Goal: Task Accomplishment & Management: Use online tool/utility

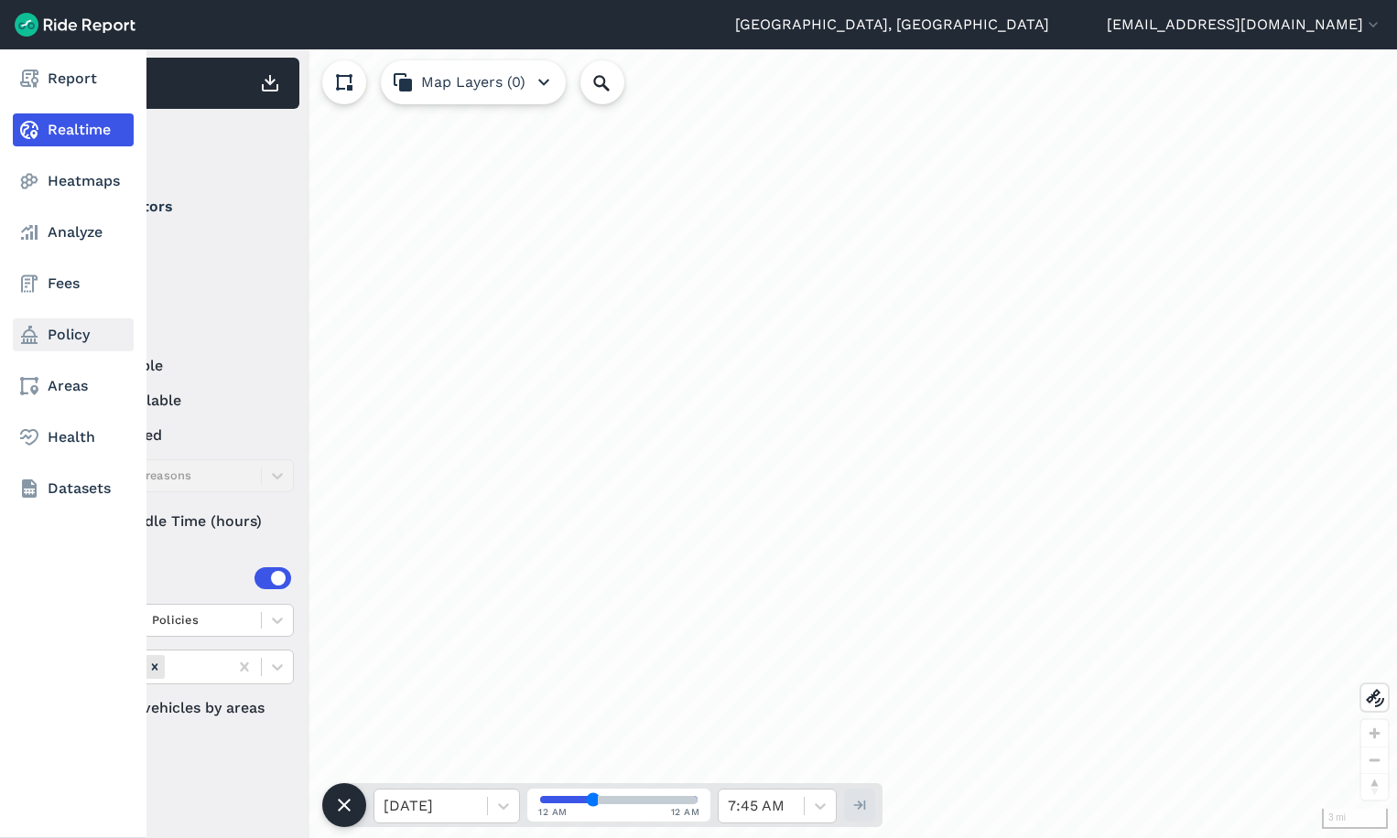
click at [68, 331] on link "Policy" at bounding box center [73, 334] width 121 height 33
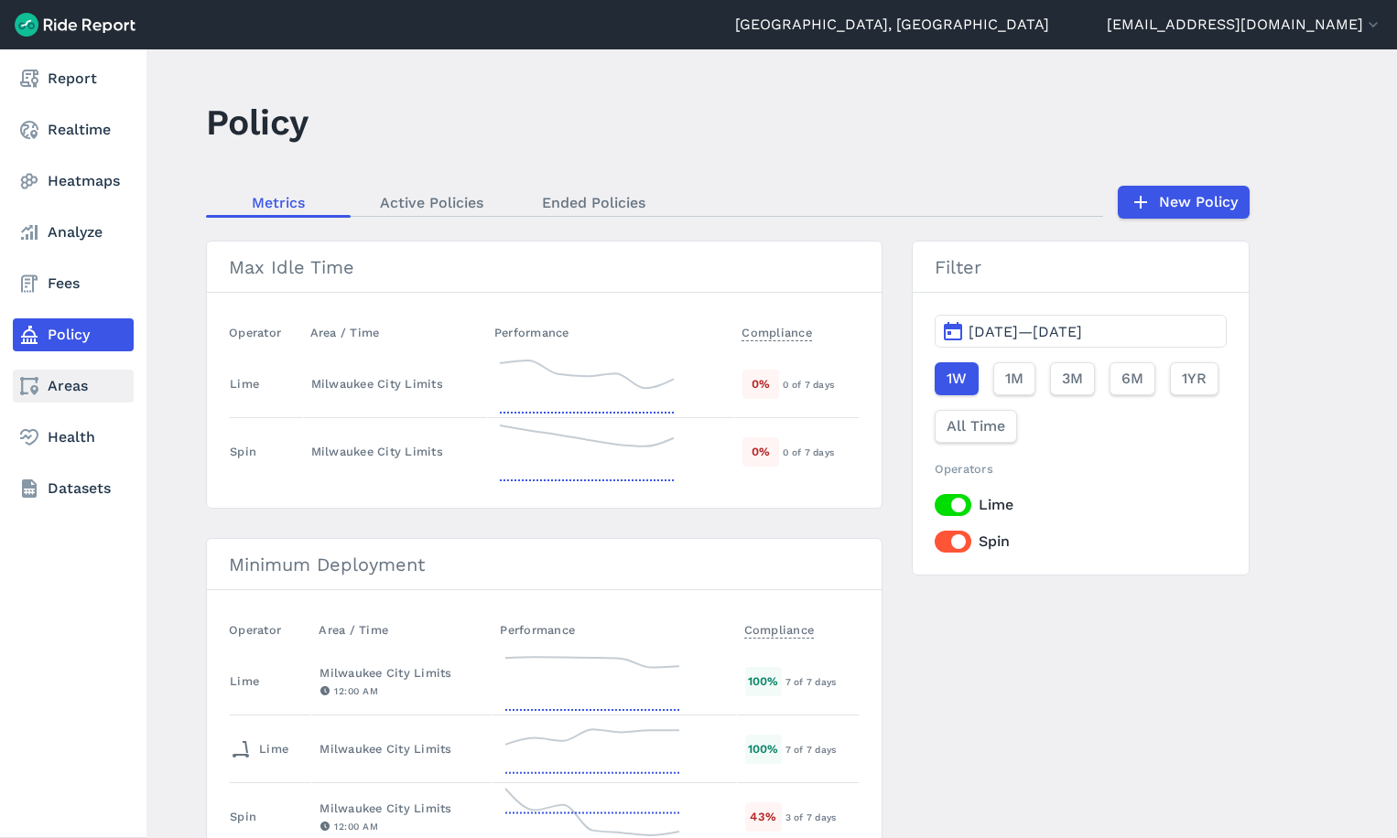
drag, startPoint x: 26, startPoint y: 385, endPoint x: 105, endPoint y: 385, distance: 79.6
click at [26, 385] on icon at bounding box center [29, 386] width 22 height 22
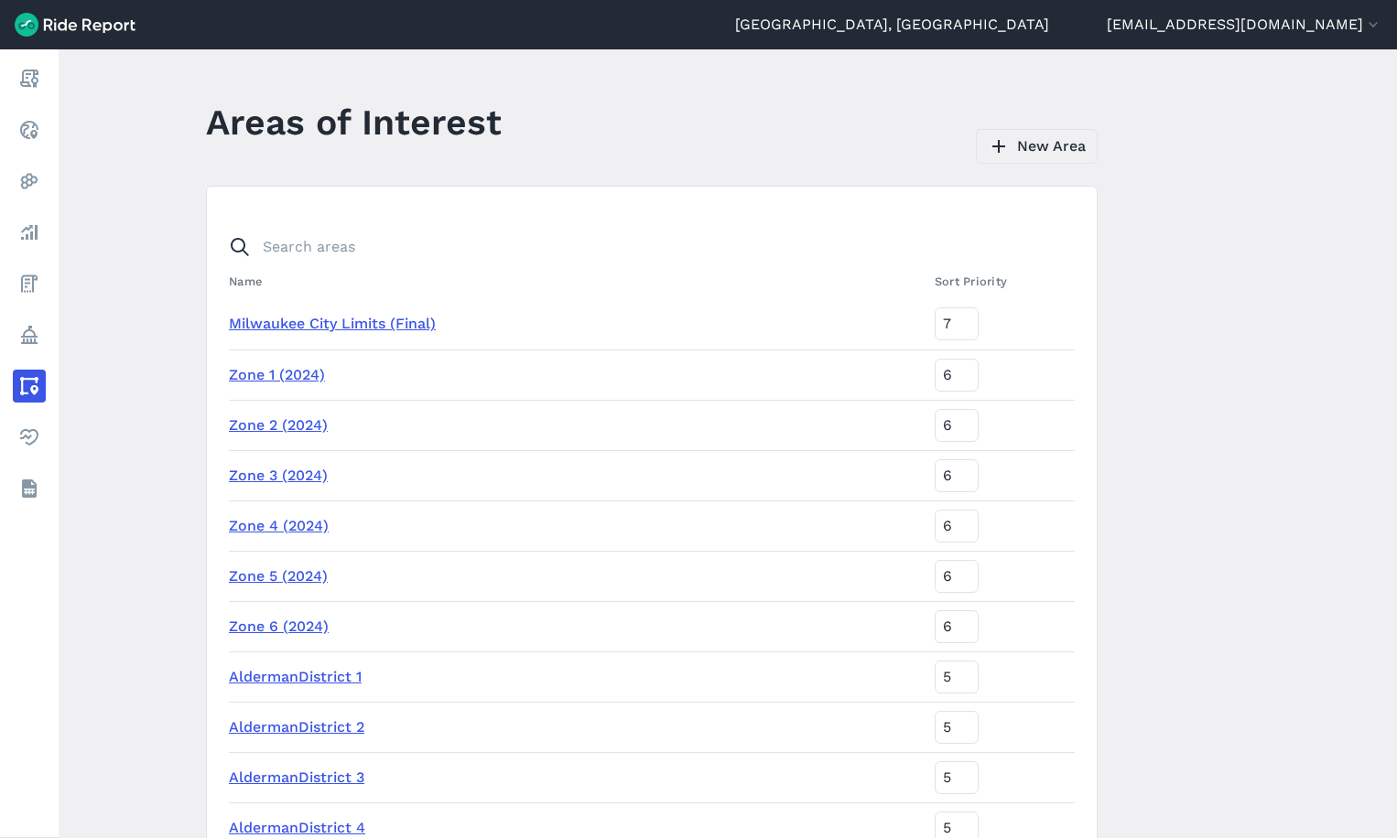
click at [992, 142] on icon at bounding box center [998, 146] width 22 height 22
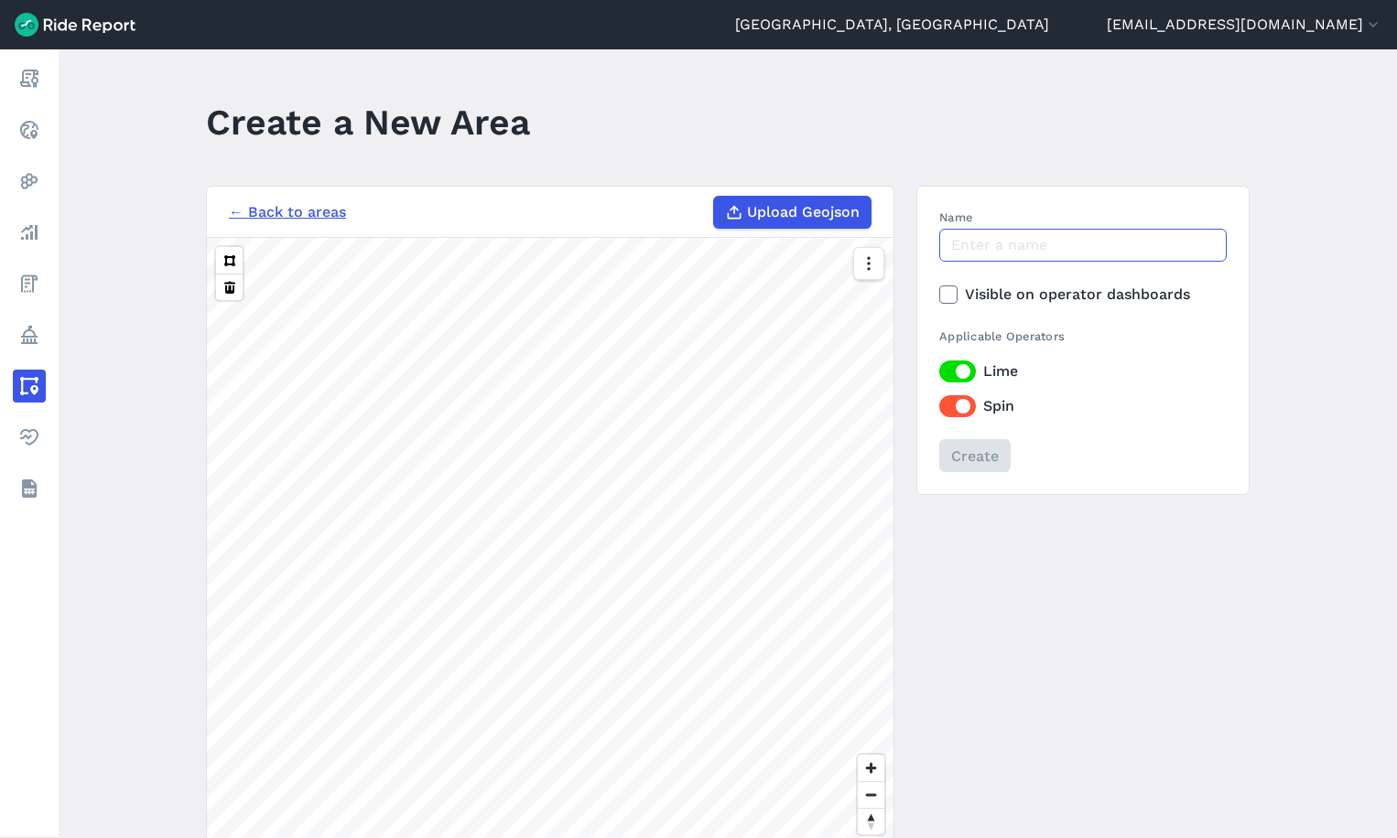
click at [976, 251] on input "Name" at bounding box center [1082, 245] width 287 height 33
click at [1116, 243] on input "Cudahy Tower" at bounding box center [1082, 245] width 287 height 33
type input "[GEOGRAPHIC_DATA] [STREET_ADDRESS][PERSON_NAME]"
click at [1071, 289] on label "Visible on operator dashboards" at bounding box center [1082, 295] width 287 height 22
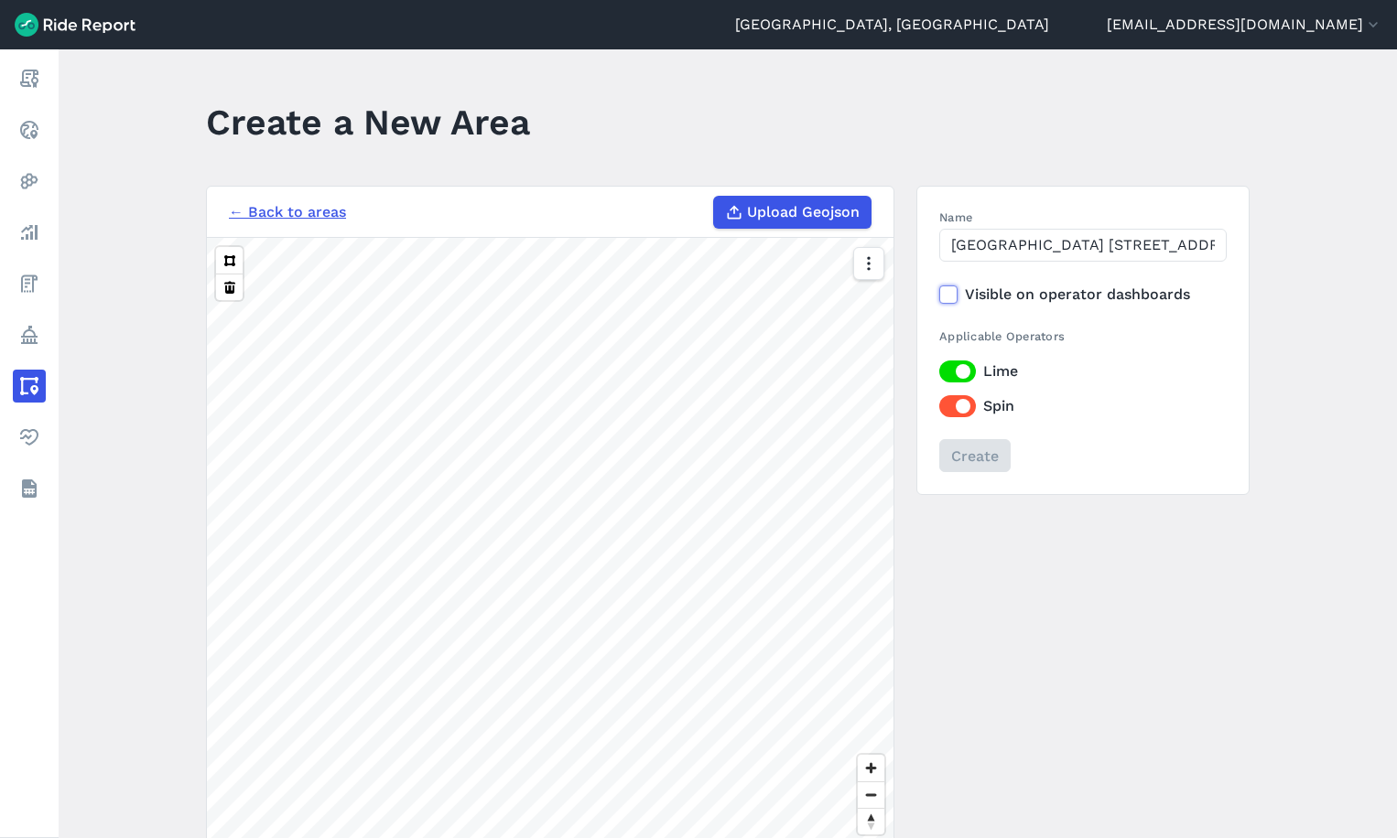
click at [939, 289] on input "Visible on operator dashboards" at bounding box center [939, 290] width 0 height 12
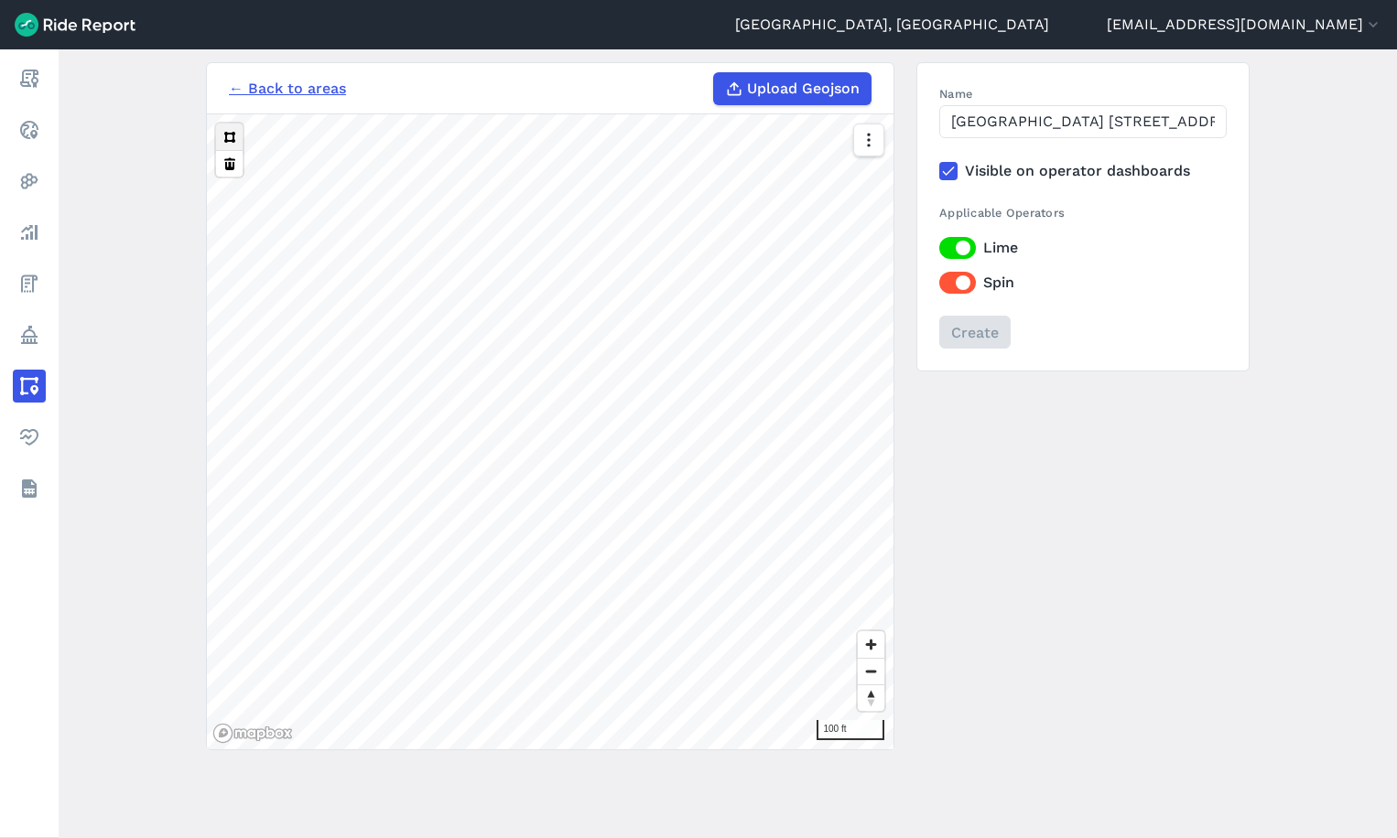
click at [220, 139] on button at bounding box center [229, 137] width 27 height 27
click at [960, 333] on input "Create" at bounding box center [973, 332] width 71 height 33
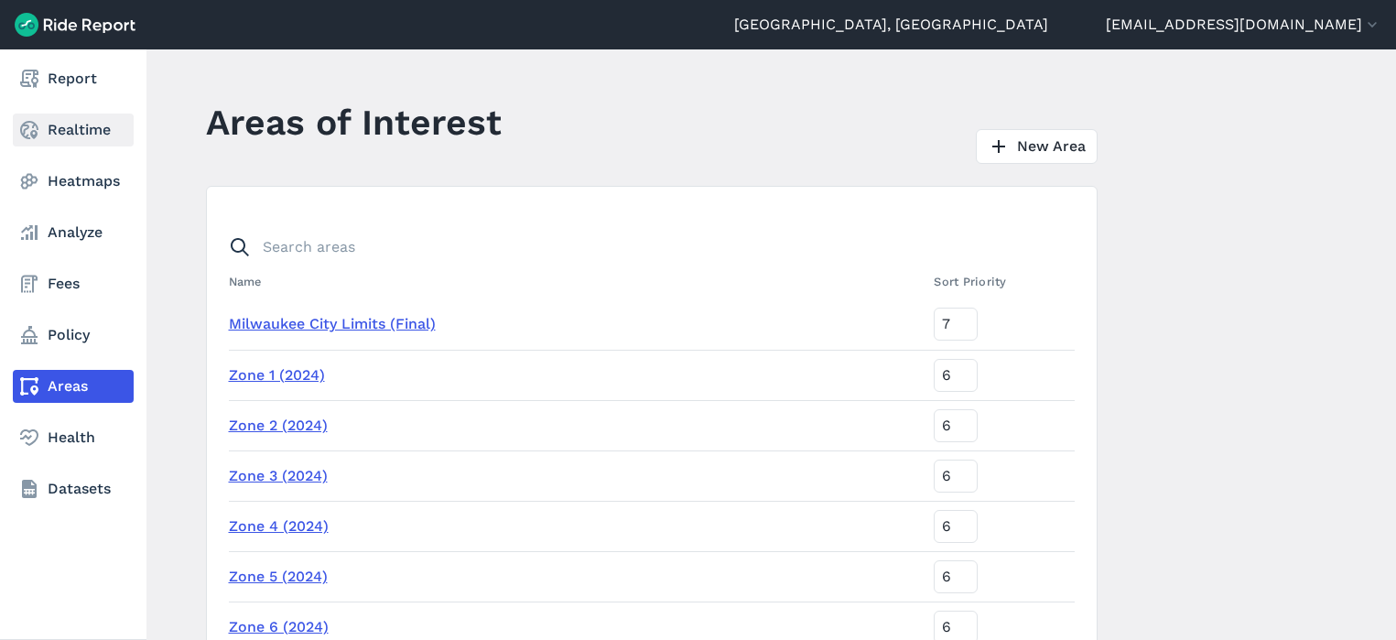
click at [47, 115] on link "Realtime" at bounding box center [73, 129] width 121 height 33
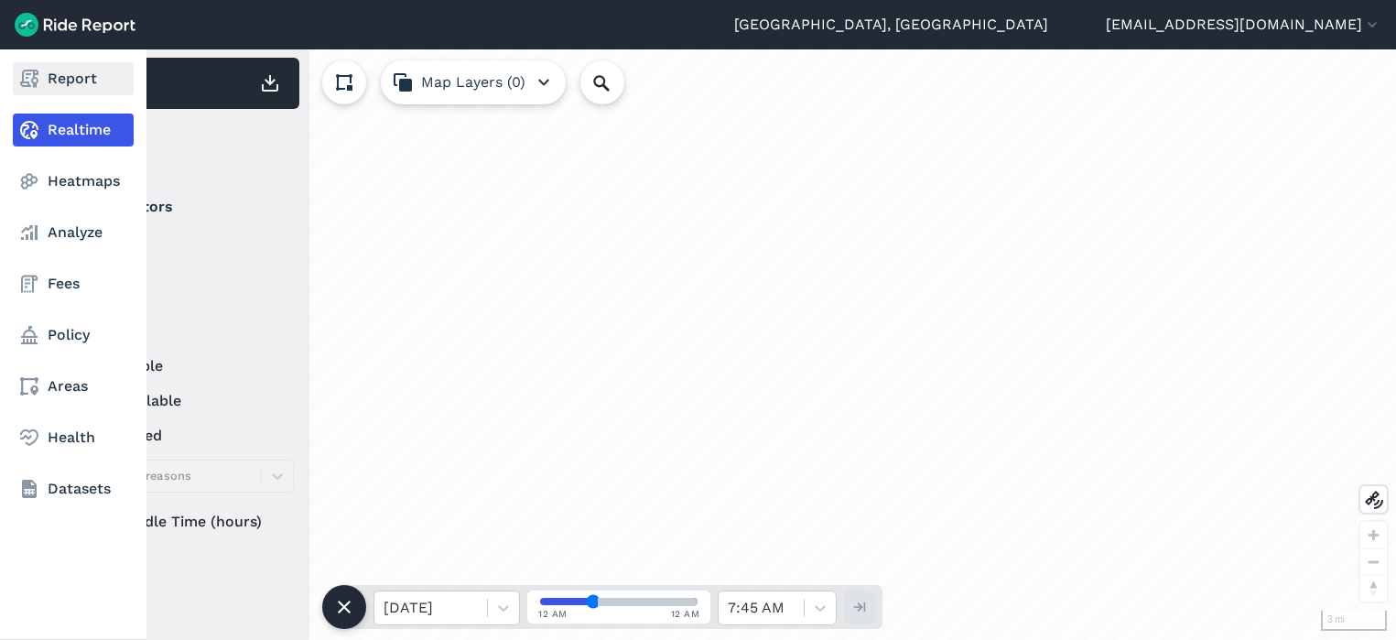
click at [34, 72] on use at bounding box center [29, 79] width 18 height 18
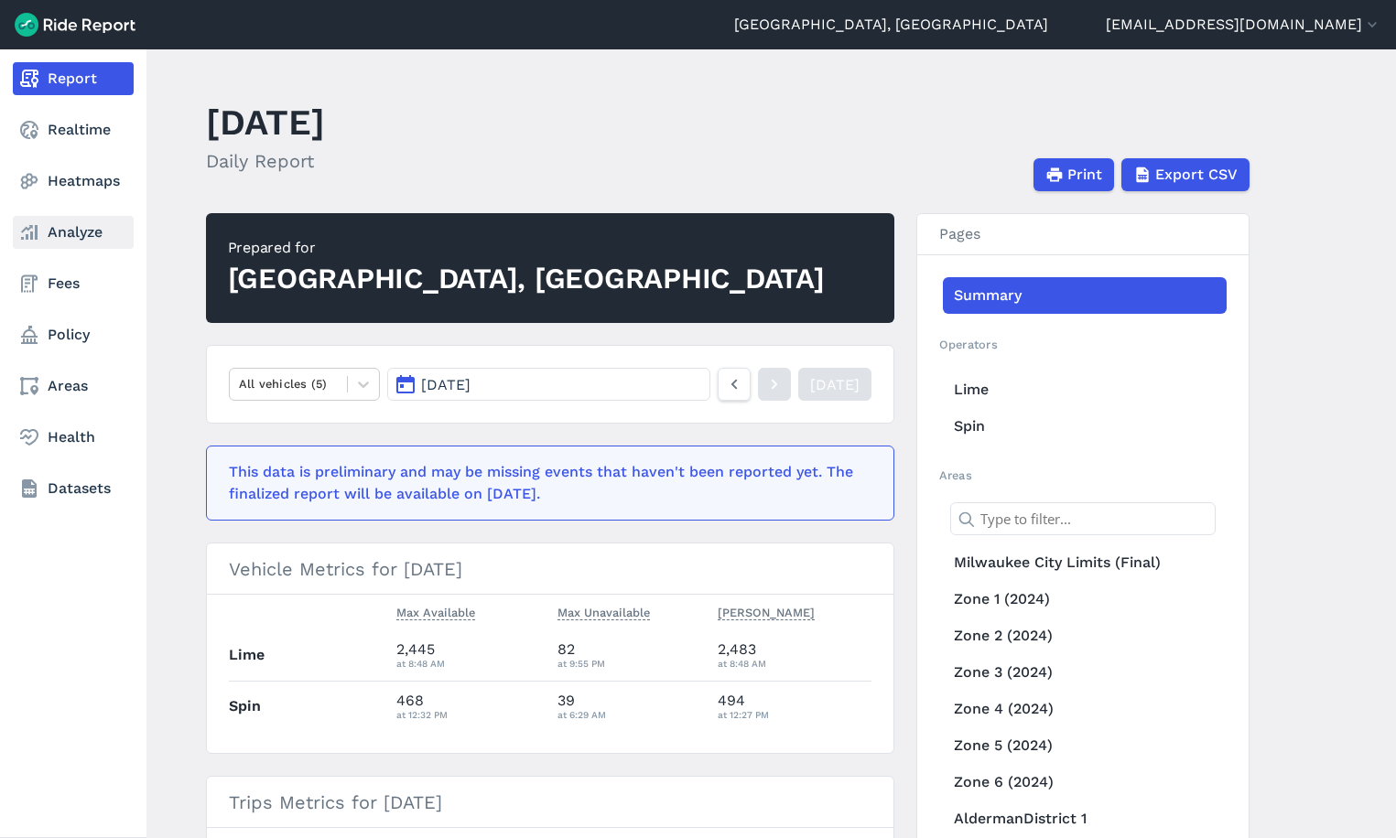
click at [61, 240] on link "Analyze" at bounding box center [73, 232] width 121 height 33
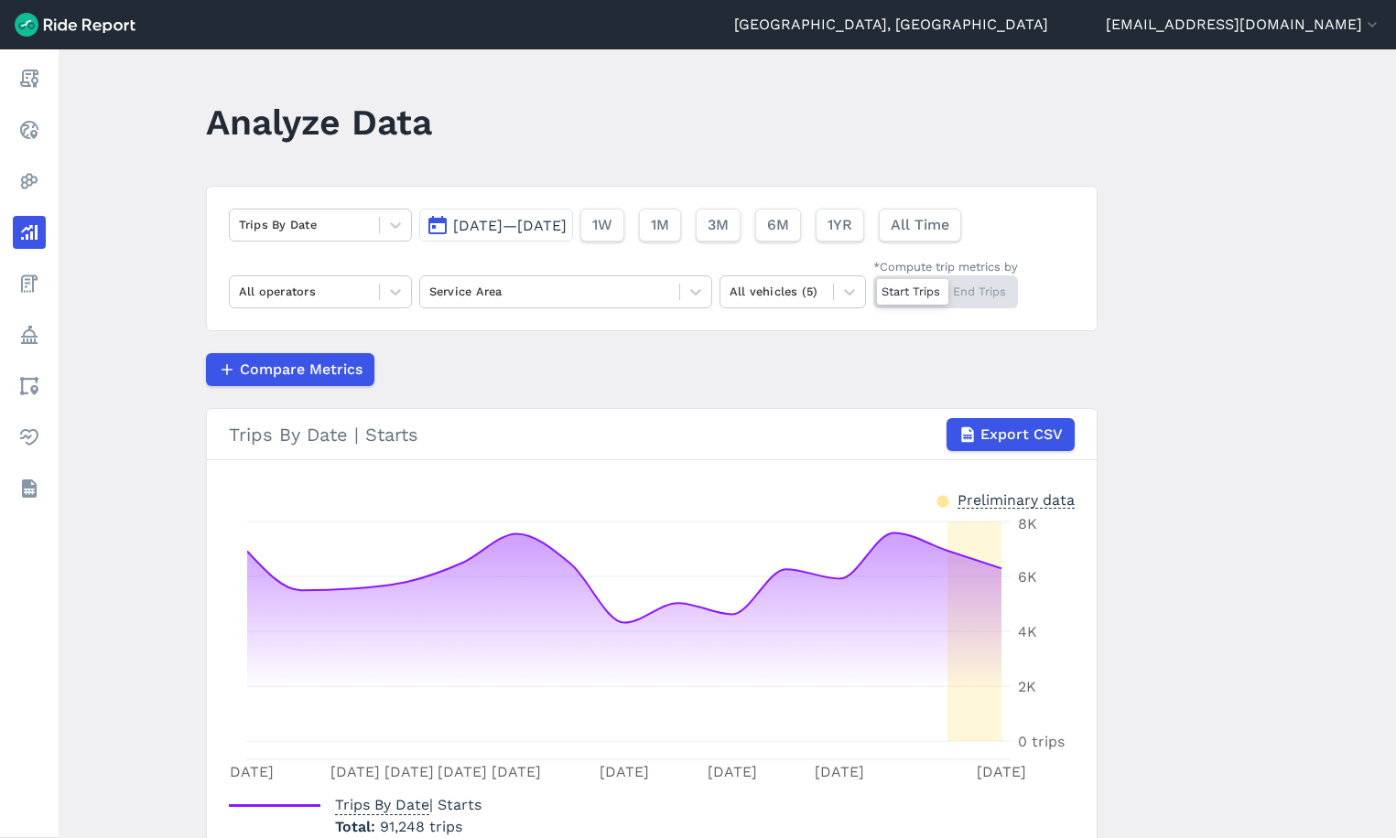
click at [462, 116] on header "Analyze Data" at bounding box center [662, 128] width 913 height 70
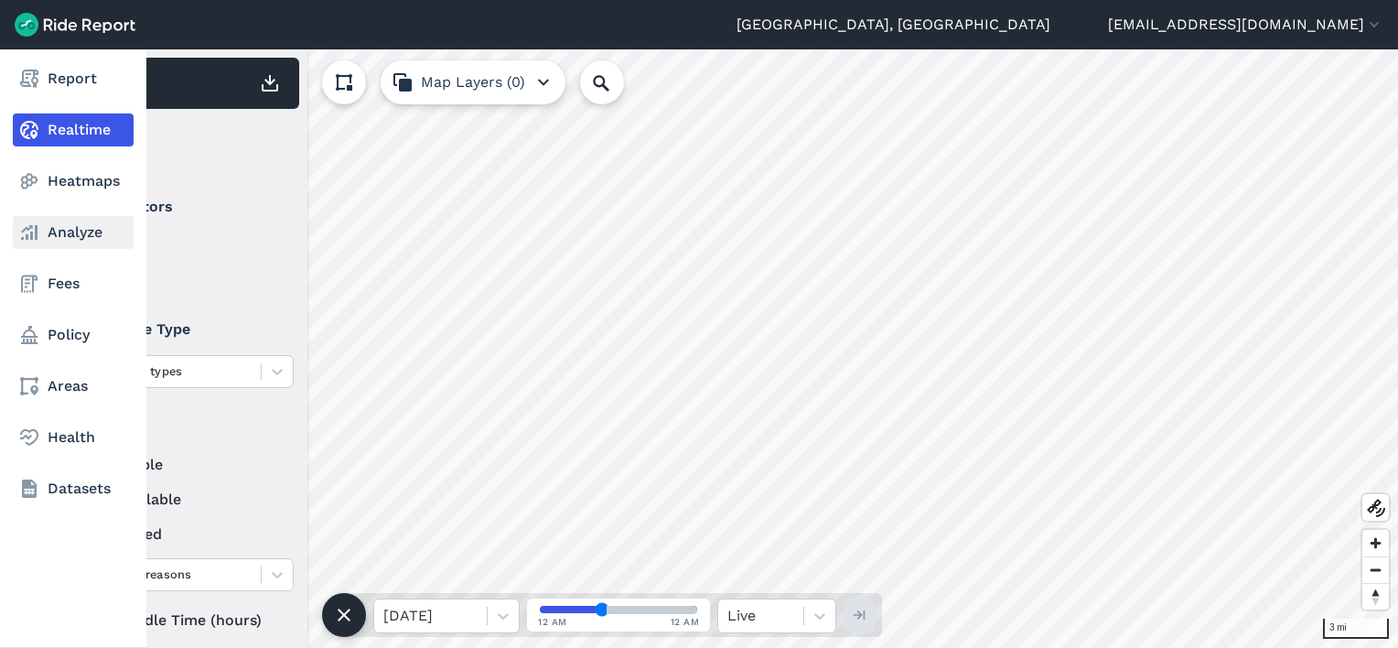
click at [52, 234] on link "Analyze" at bounding box center [73, 232] width 121 height 33
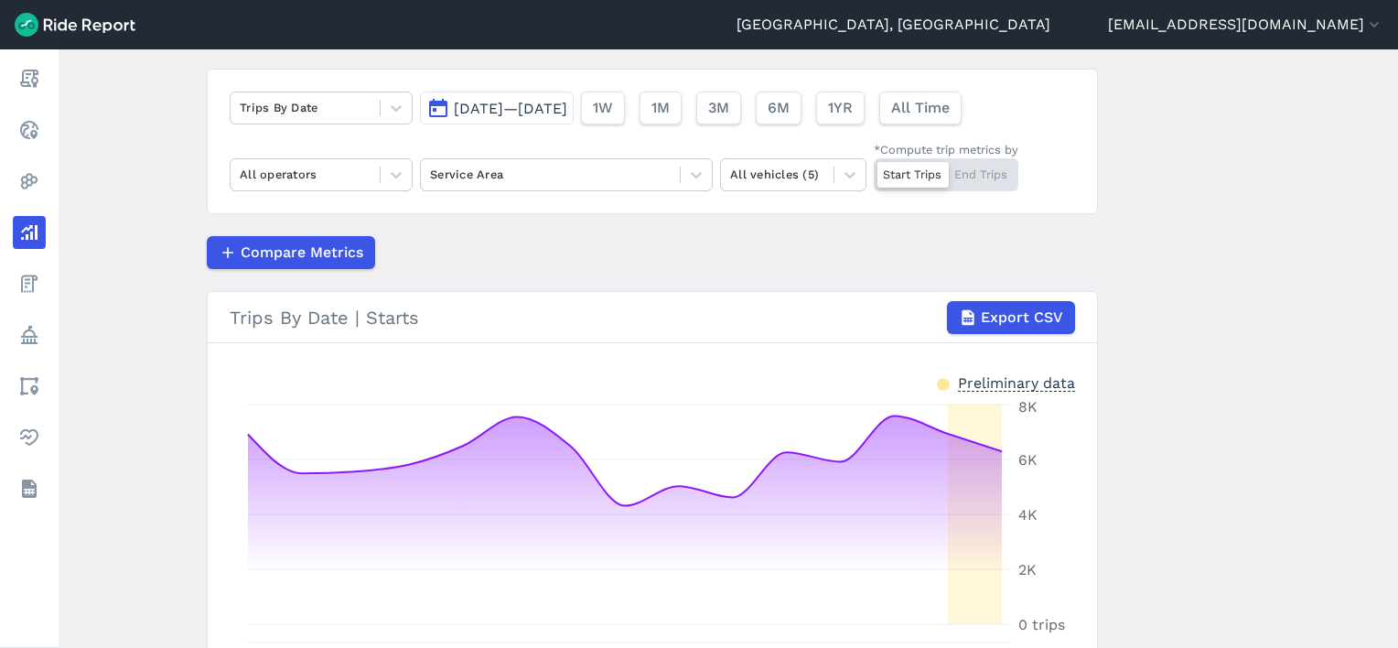
scroll to position [92, 0]
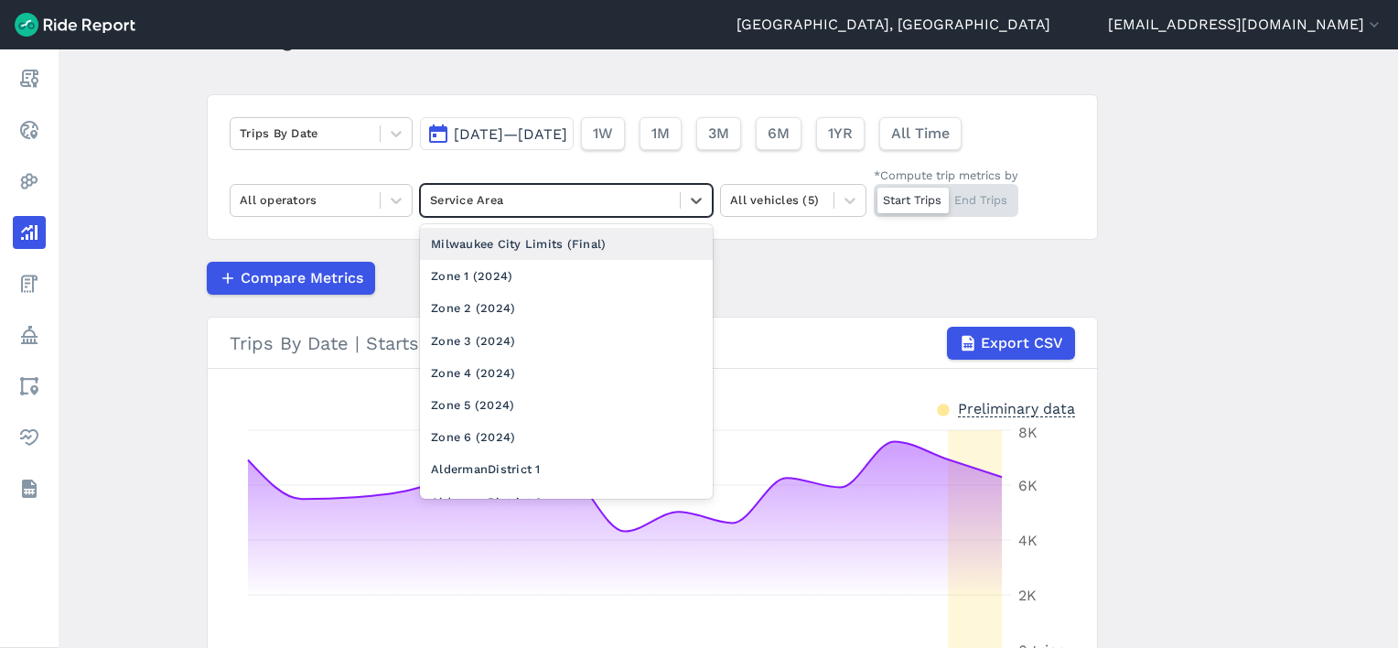
drag, startPoint x: 521, startPoint y: 207, endPoint x: 527, endPoint y: 230, distance: 23.8
click at [521, 206] on div at bounding box center [550, 199] width 241 height 21
click at [523, 249] on div "Milwaukee City Limits (Final)" at bounding box center [566, 244] width 293 height 32
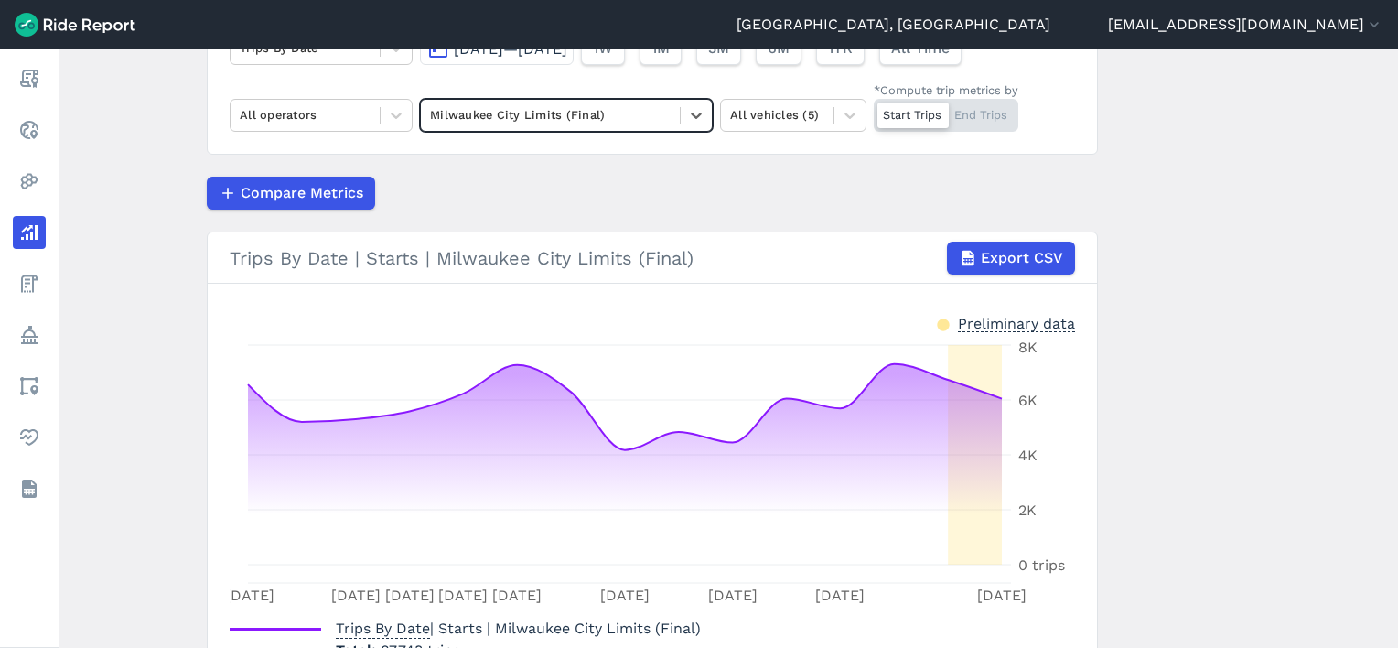
scroll to position [92, 0]
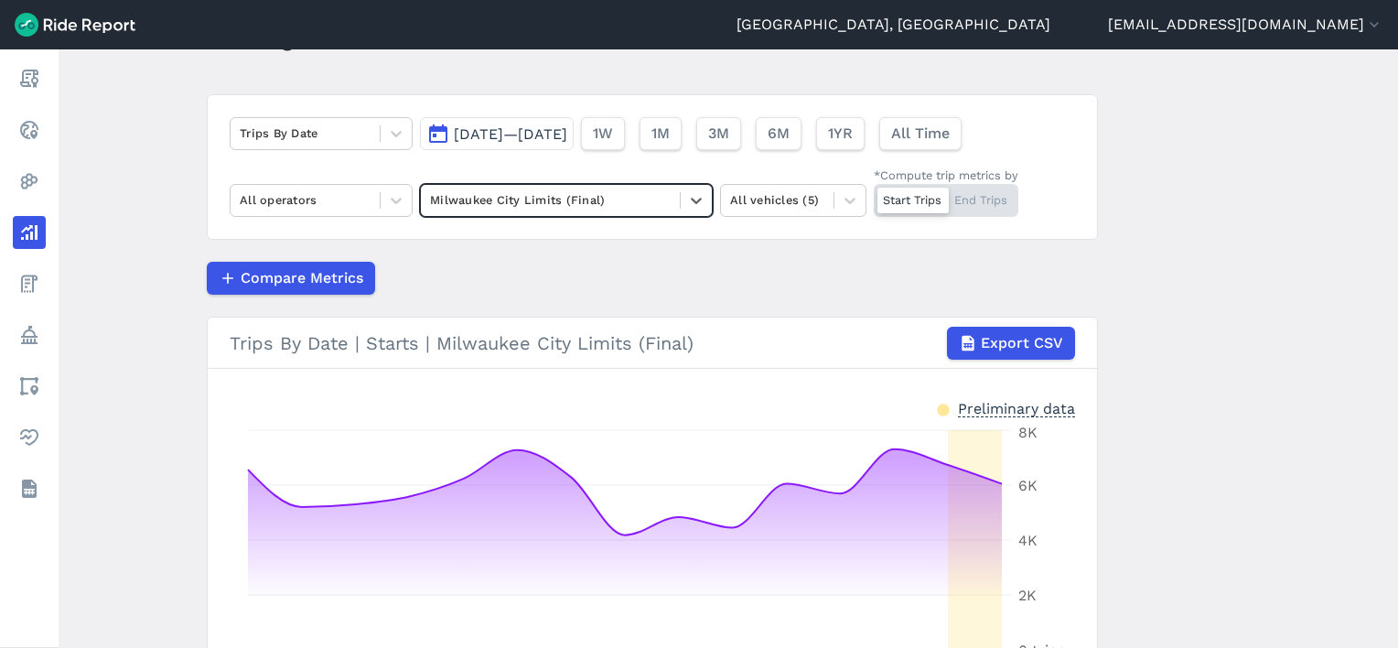
click at [520, 143] on span "[DATE]—[DATE]" at bounding box center [510, 133] width 113 height 17
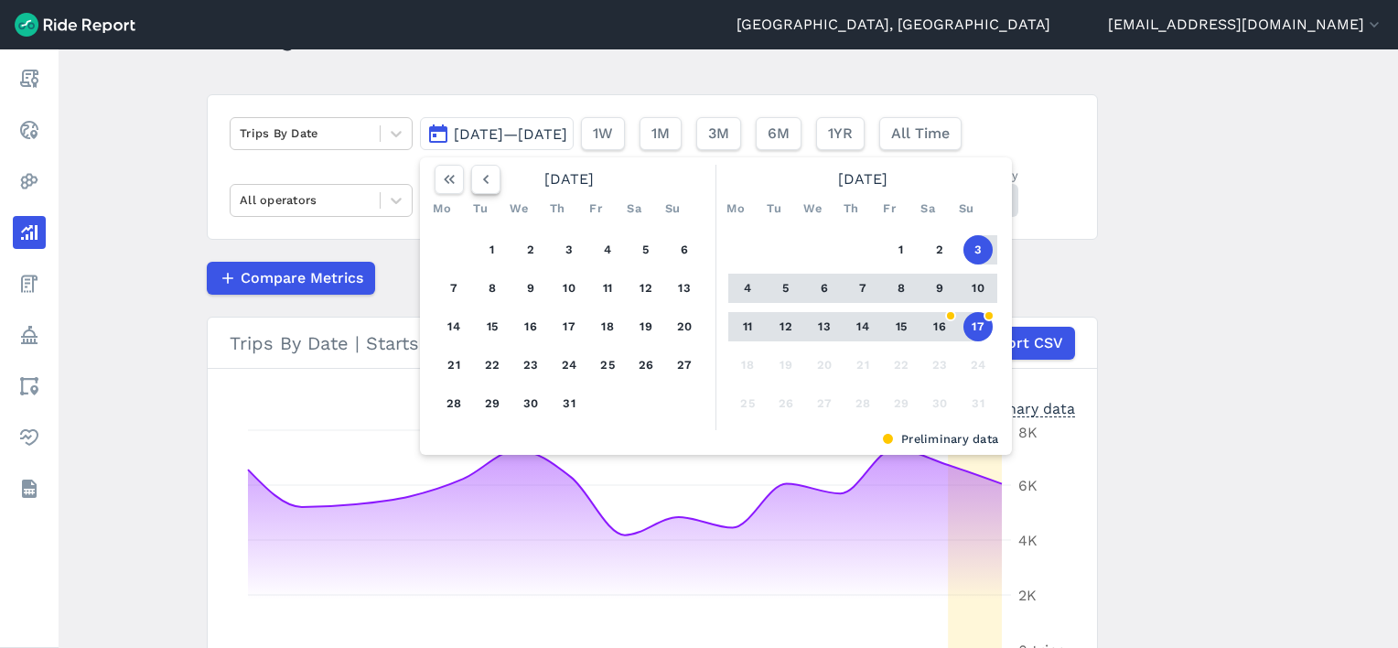
click at [477, 181] on icon "button" at bounding box center [486, 179] width 18 height 18
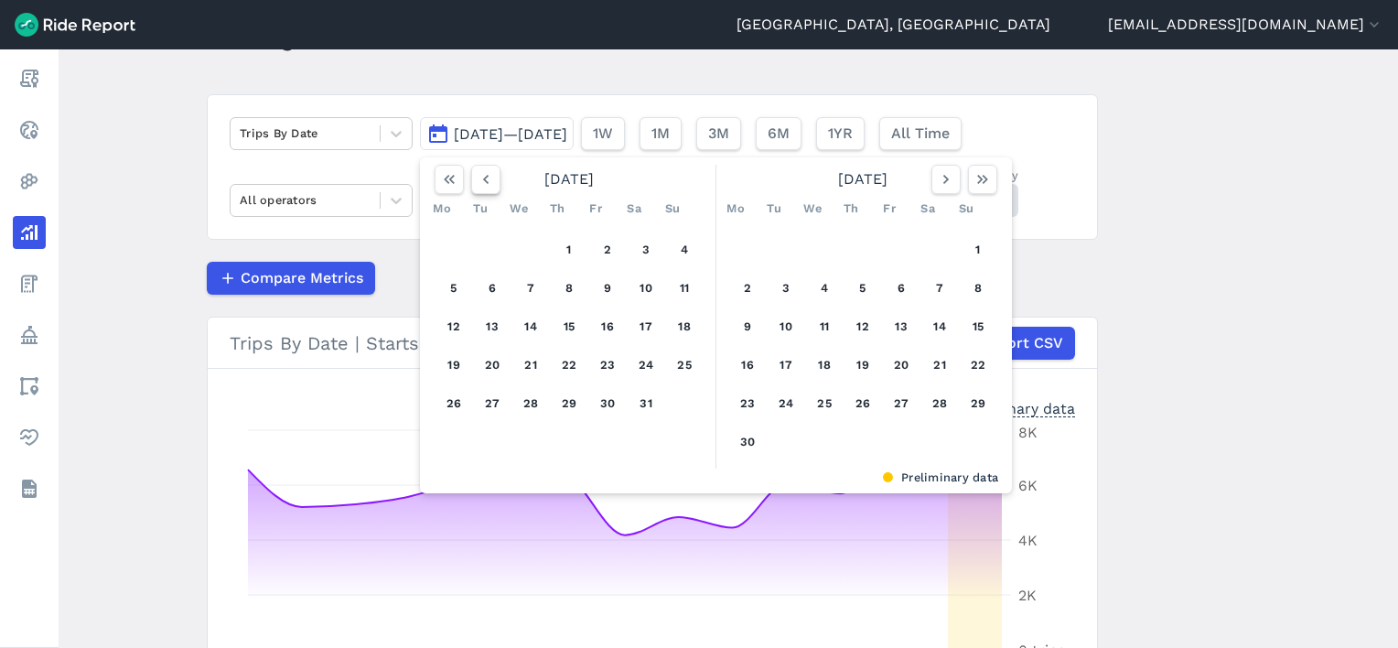
click at [477, 181] on icon "button" at bounding box center [486, 179] width 18 height 18
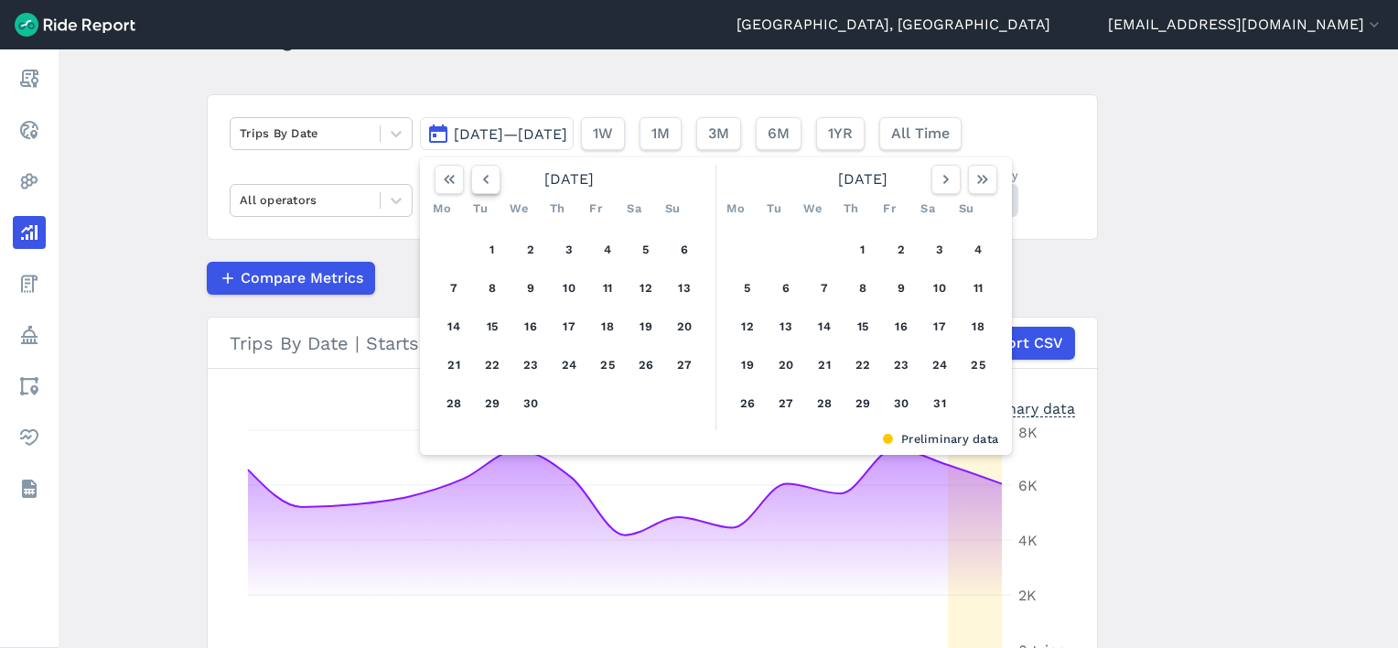
click at [477, 181] on icon "button" at bounding box center [486, 179] width 18 height 18
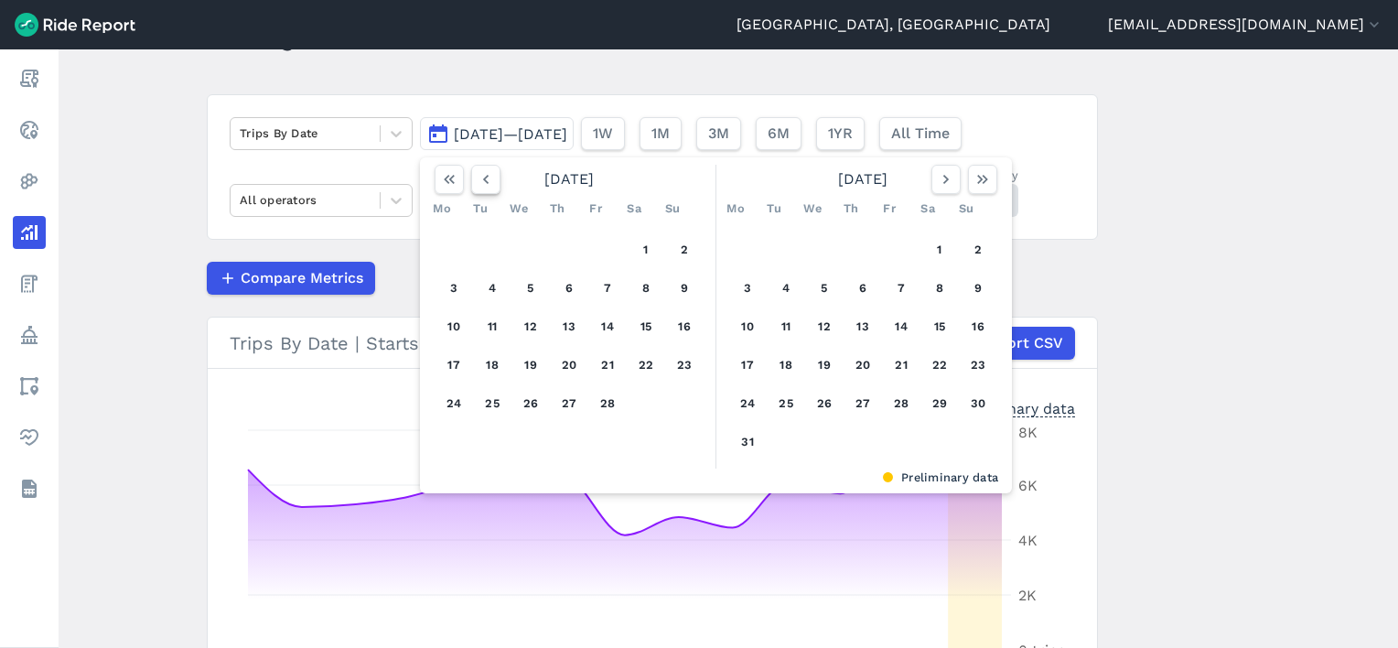
click at [477, 181] on icon "button" at bounding box center [486, 179] width 18 height 18
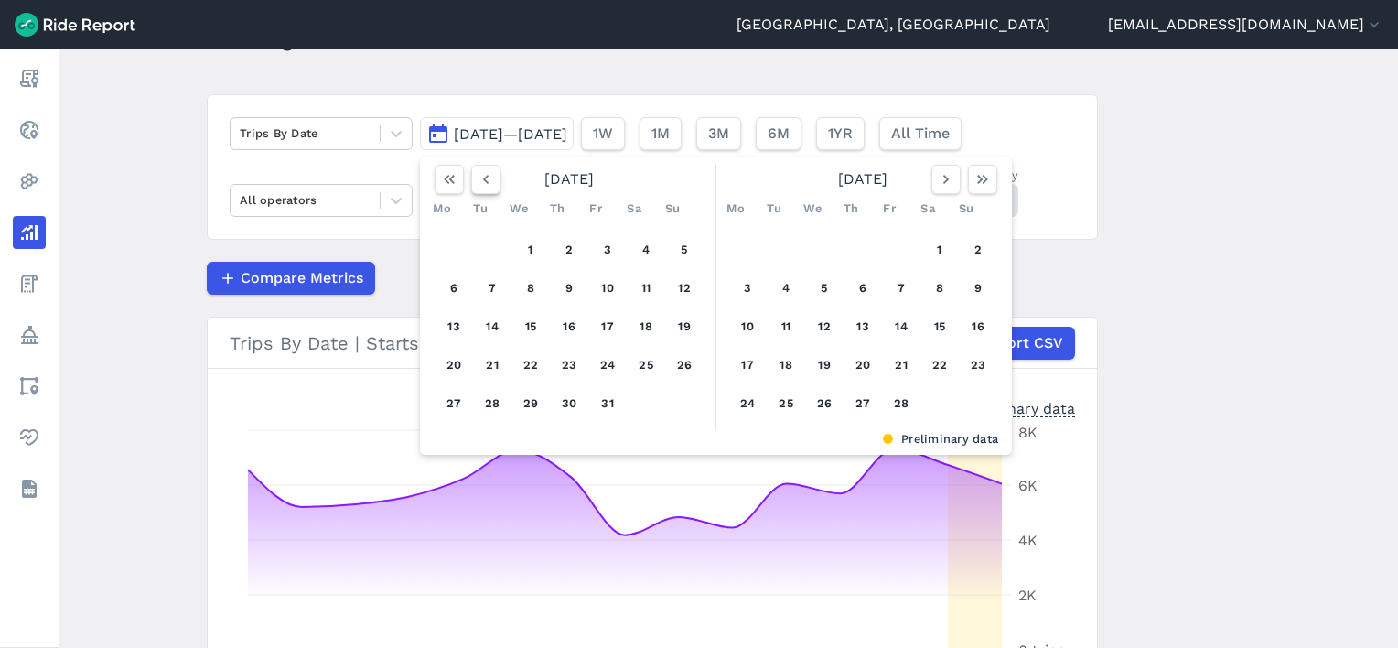
click at [477, 181] on icon "button" at bounding box center [486, 179] width 18 height 18
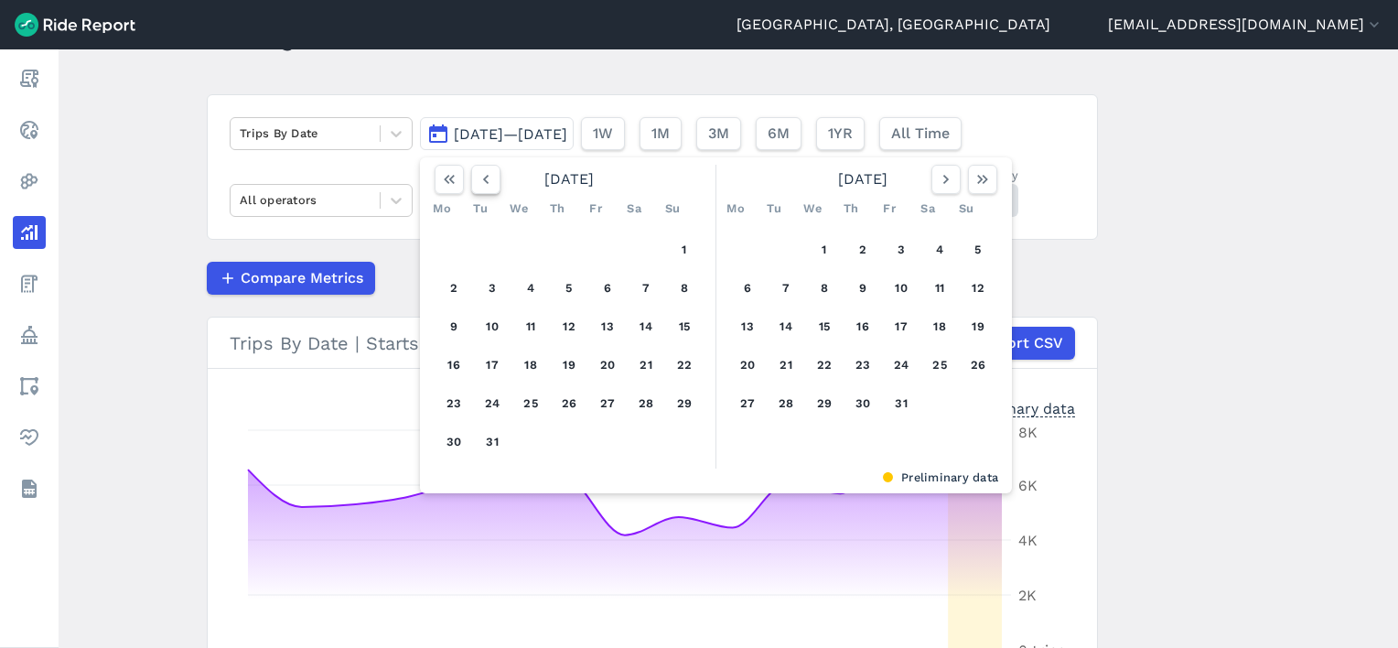
click at [477, 180] on icon "button" at bounding box center [486, 179] width 18 height 18
click at [937, 178] on icon "button" at bounding box center [946, 179] width 18 height 18
click at [816, 242] on button "1" at bounding box center [824, 249] width 29 height 29
click at [985, 183] on icon "button" at bounding box center [983, 179] width 18 height 18
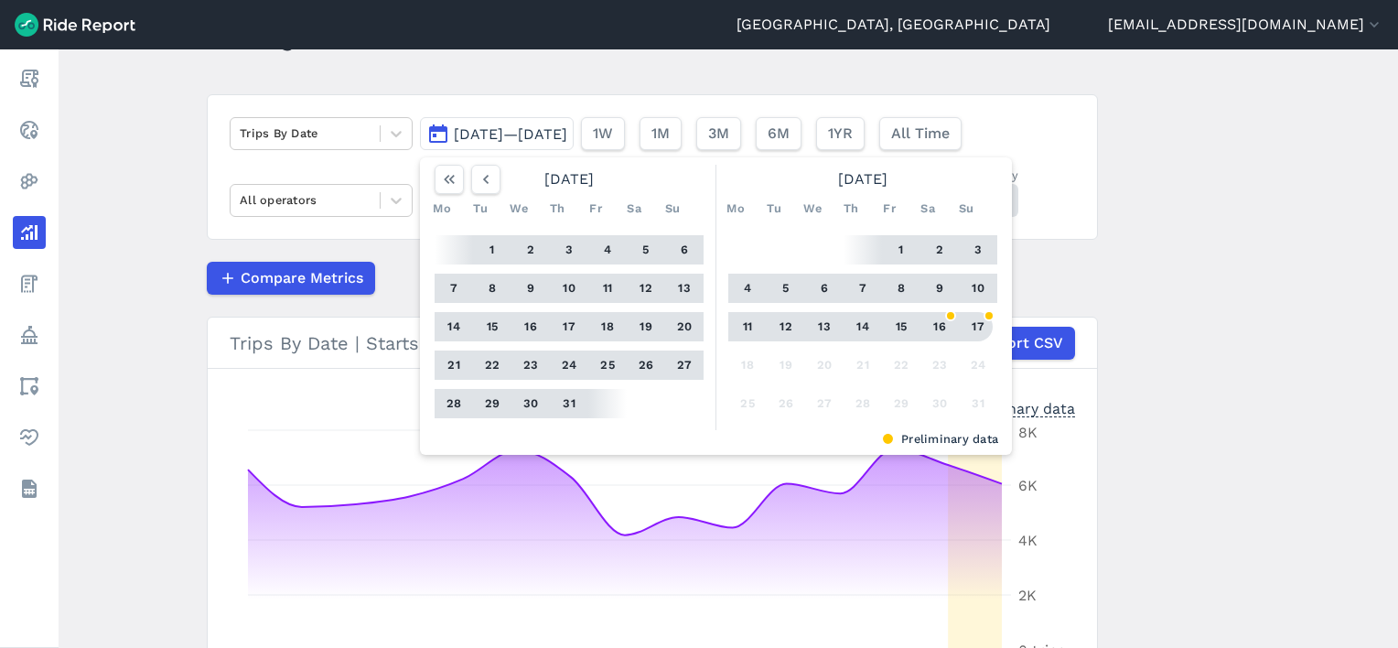
drag, startPoint x: 972, startPoint y: 325, endPoint x: 985, endPoint y: 329, distance: 13.3
click at [972, 324] on button "17" at bounding box center [978, 326] width 29 height 29
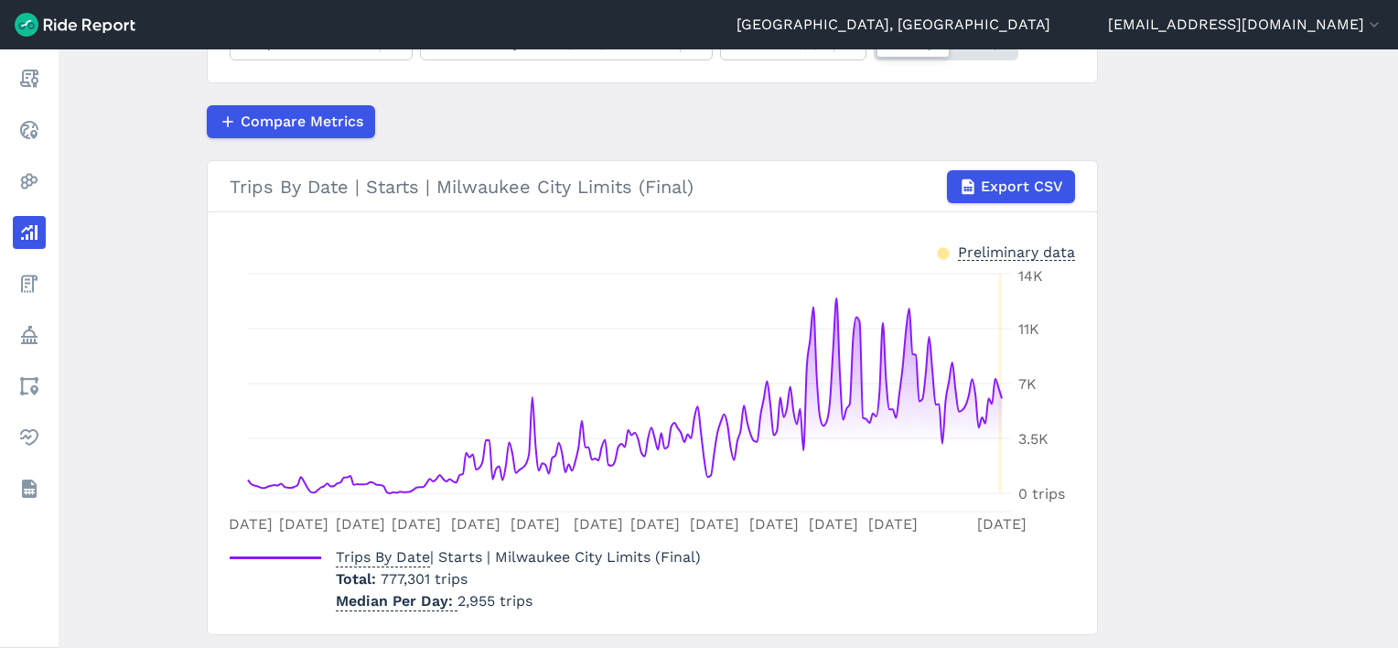
scroll to position [275, 0]
